Goal: Task Accomplishment & Management: Manage account settings

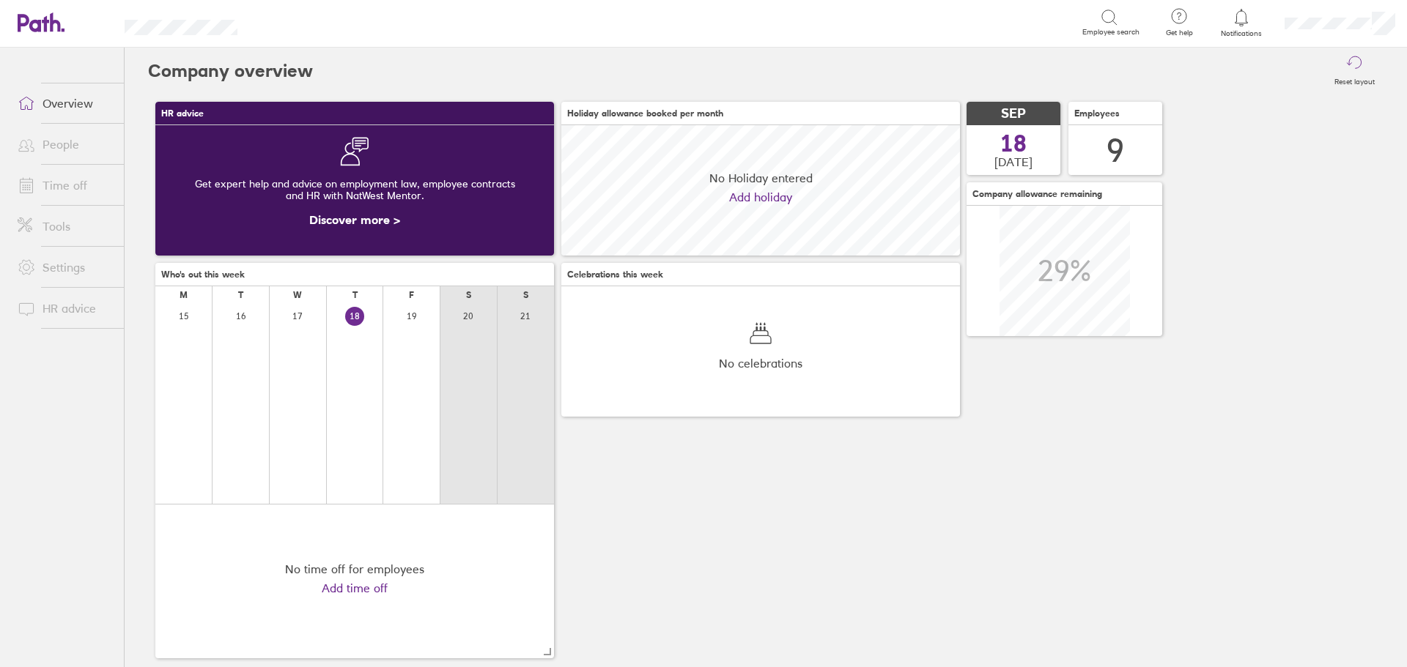
scroll to position [130, 130]
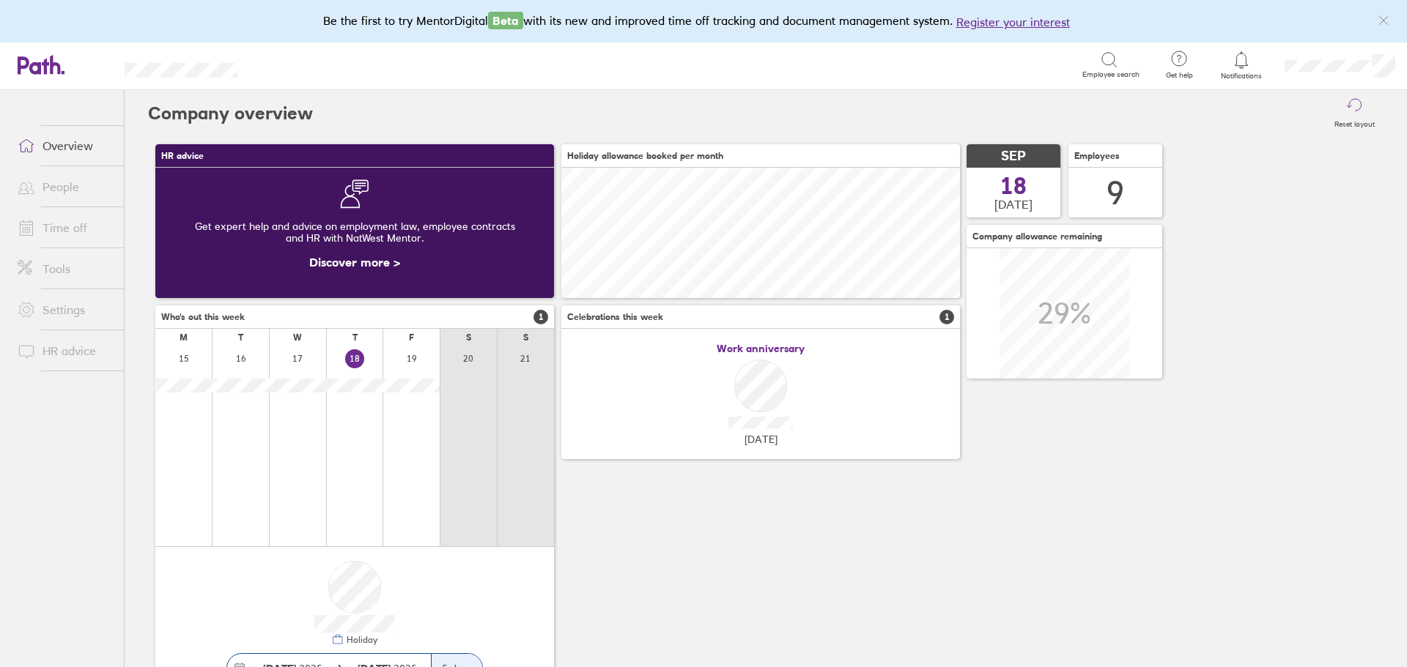
click at [76, 234] on link "Time off" at bounding box center [65, 227] width 118 height 29
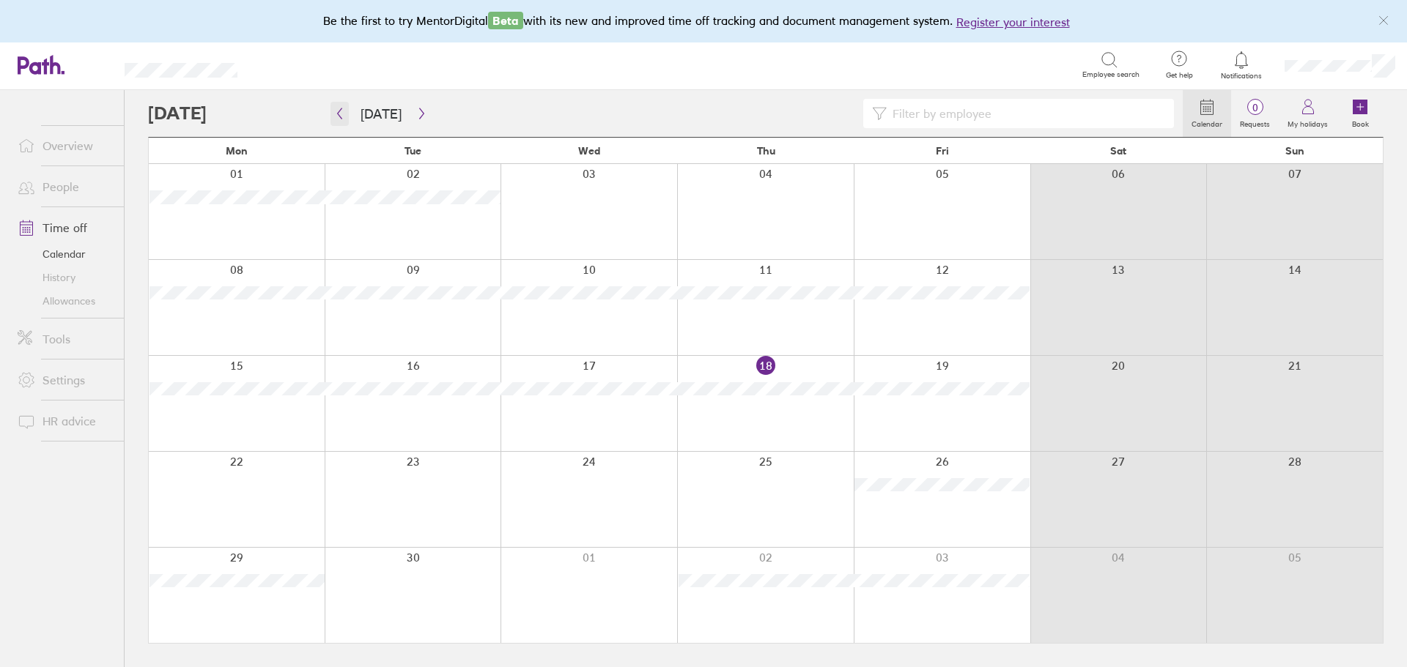
click at [341, 111] on icon "button" at bounding box center [339, 114] width 11 height 12
click at [416, 114] on icon "button" at bounding box center [421, 114] width 11 height 12
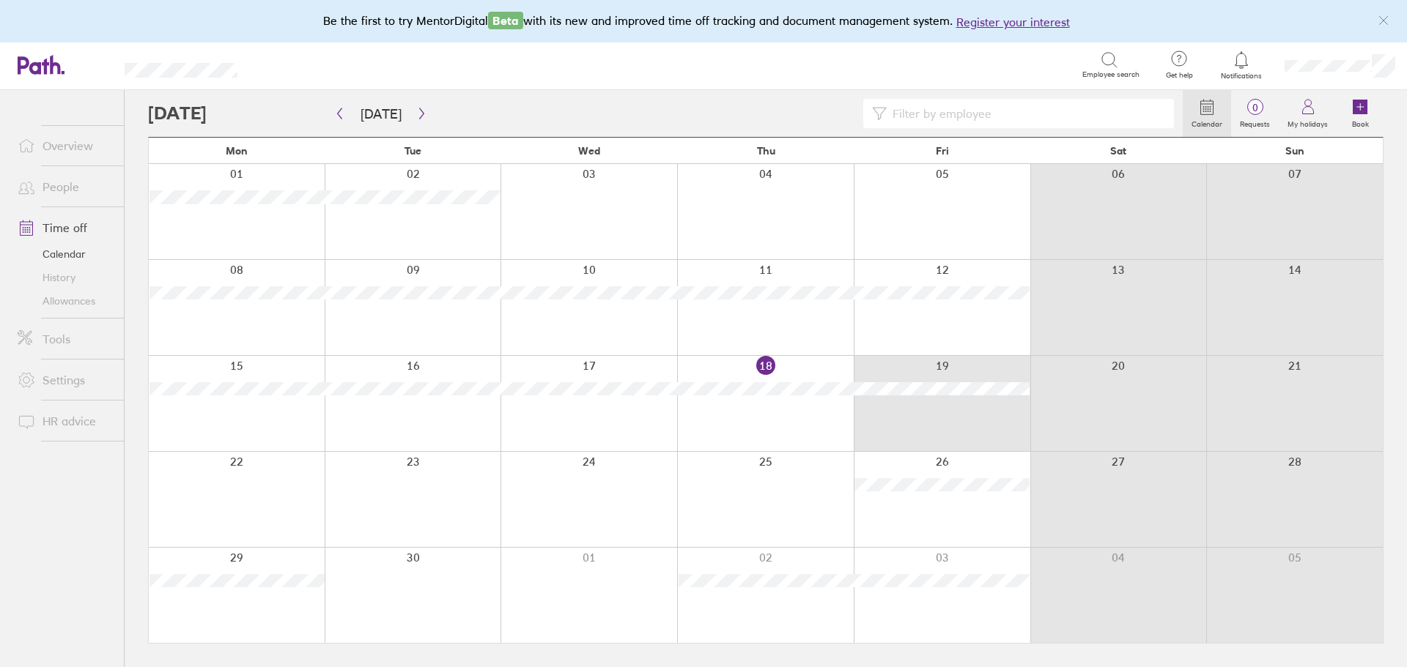
click at [723, 358] on div "15 16 17 18 19 20 21" at bounding box center [766, 403] width 1234 height 96
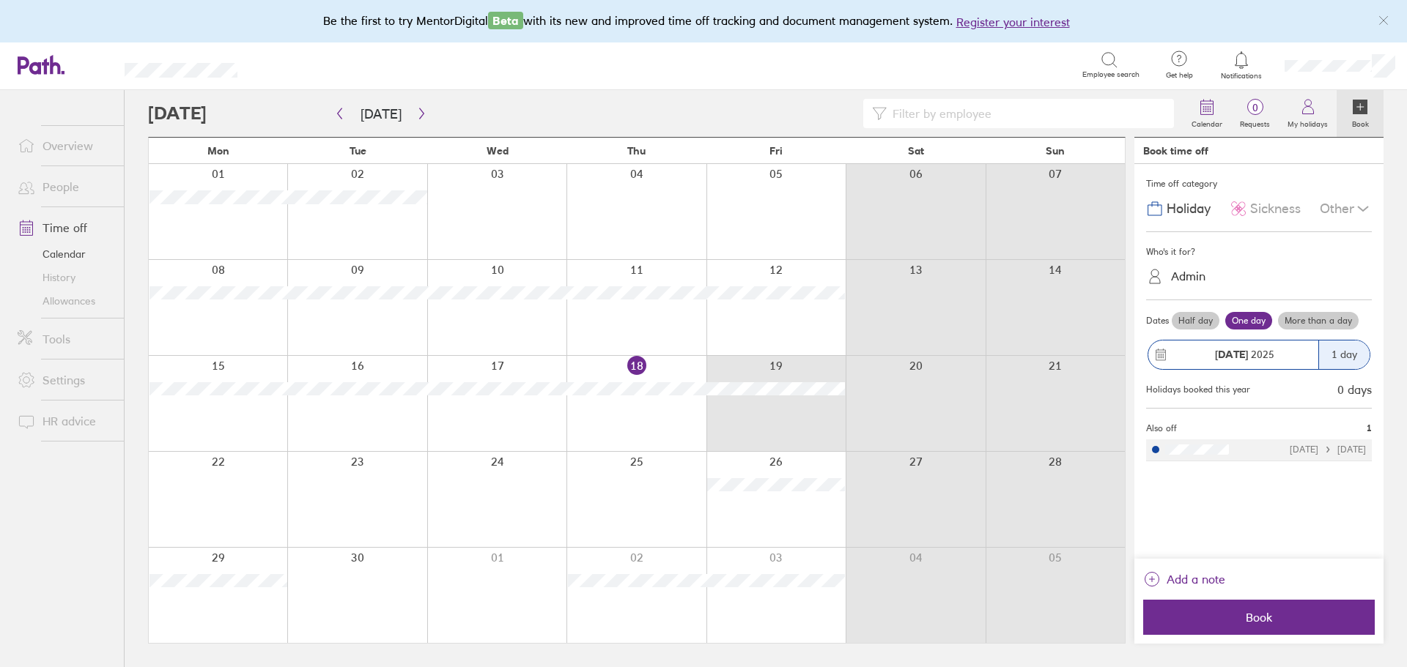
drag, startPoint x: 744, startPoint y: 415, endPoint x: 983, endPoint y: 393, distance: 240.7
click at [983, 393] on div at bounding box center [637, 403] width 976 height 95
click at [198, 21] on div "Be the first to try MentorDigital Beta with its new and improved time off track…" at bounding box center [703, 21] width 1407 height 42
click at [419, 111] on icon "button" at bounding box center [421, 114] width 11 height 12
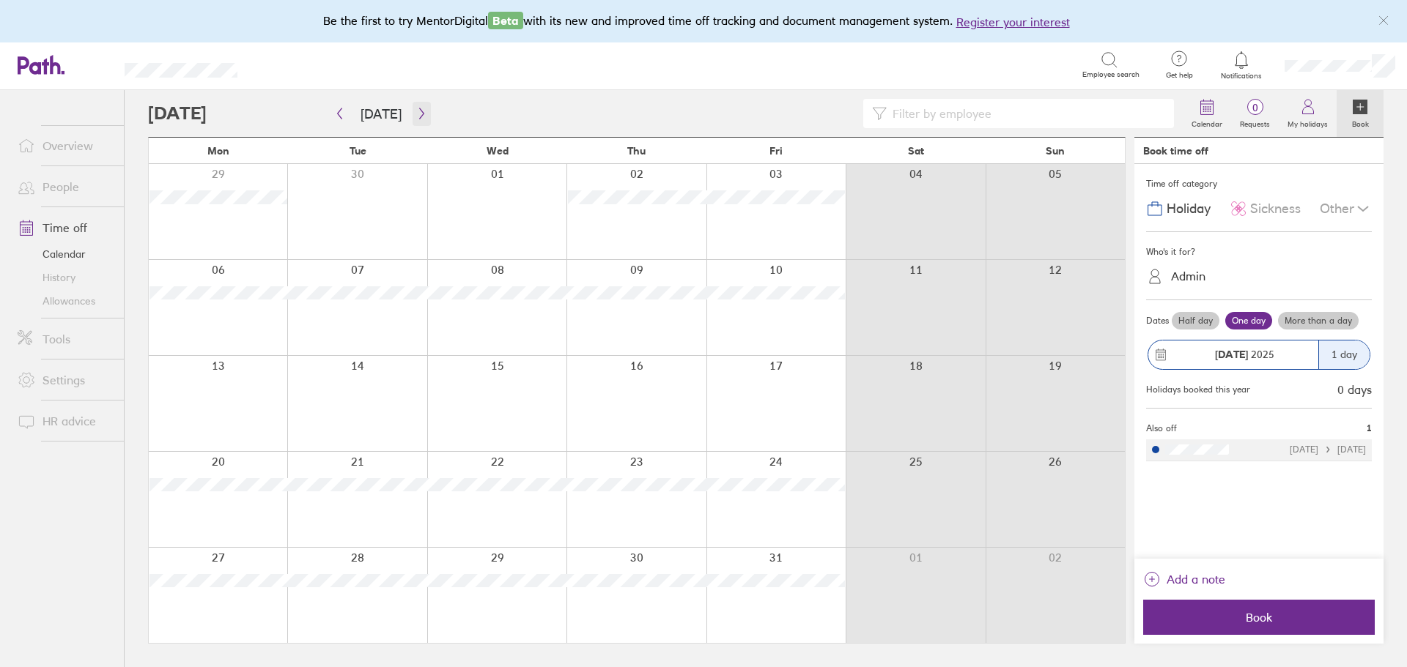
click at [417, 110] on icon "button" at bounding box center [421, 114] width 11 height 12
click at [413, 107] on button "button" at bounding box center [422, 114] width 18 height 24
